Goal: Task Accomplishment & Management: Manage account settings

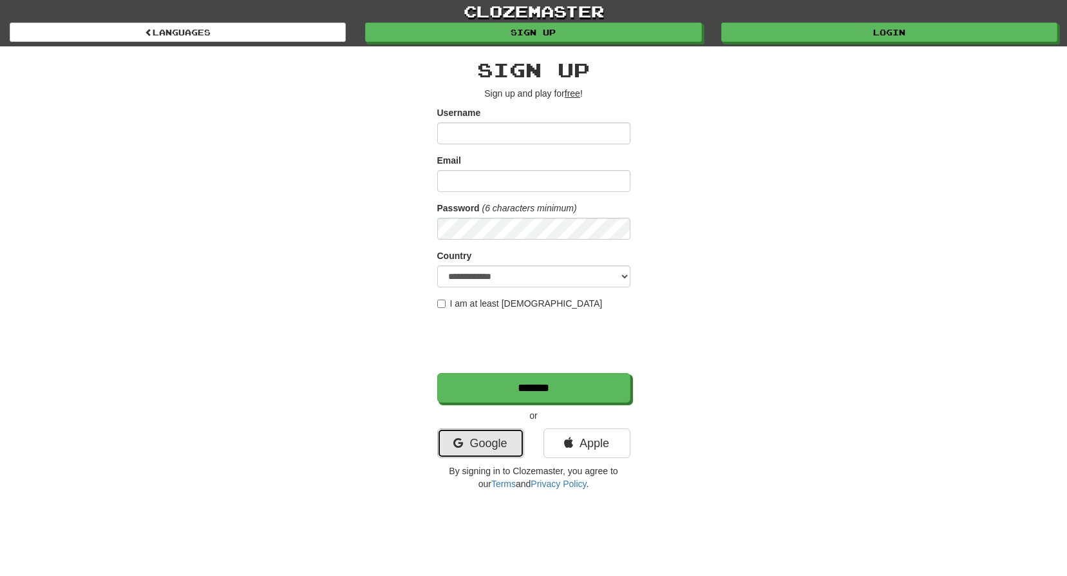
click at [470, 437] on link "Google" at bounding box center [480, 443] width 87 height 30
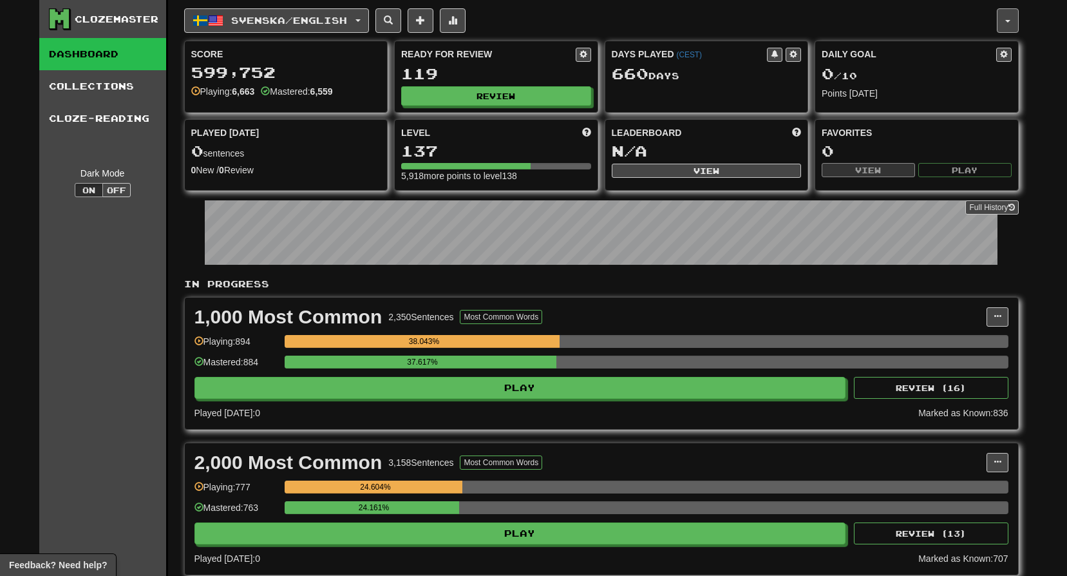
click at [1012, 17] on button "button" at bounding box center [1008, 20] width 22 height 24
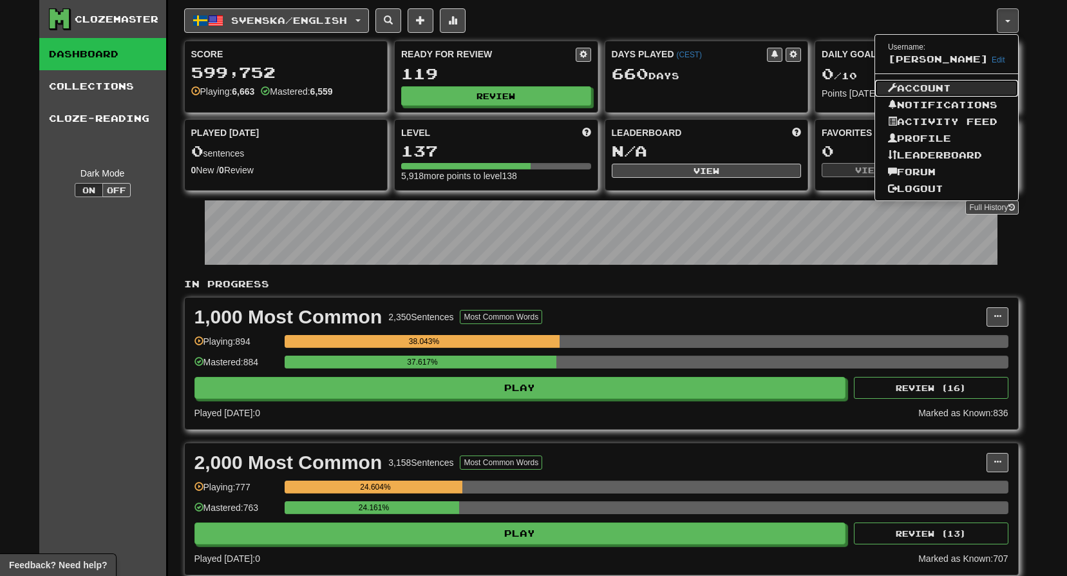
click at [938, 85] on link "Account" at bounding box center [946, 88] width 143 height 17
